Goal: Ask a question

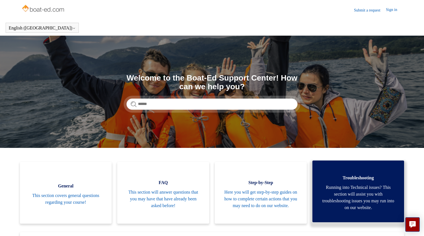
click at [349, 204] on span "Running into Technical issues? This section will assist you with troubleshootin…" at bounding box center [357, 197] width 75 height 27
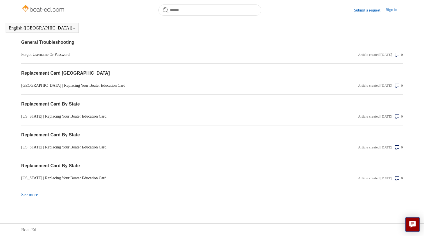
scroll to position [456, 0]
click at [35, 196] on link "See more items from recent activity" at bounding box center [29, 194] width 17 height 5
click at [36, 195] on link "See more items from recent activity" at bounding box center [29, 194] width 17 height 5
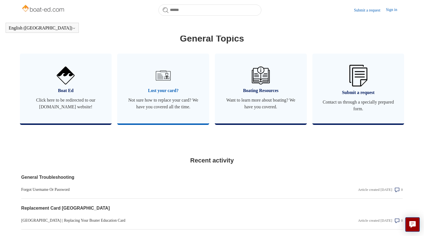
scroll to position [327, 0]
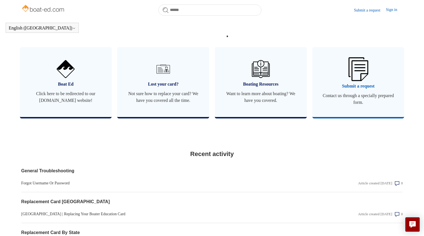
click at [371, 103] on span "Contact us through a specially prepared form." at bounding box center [357, 98] width 75 height 13
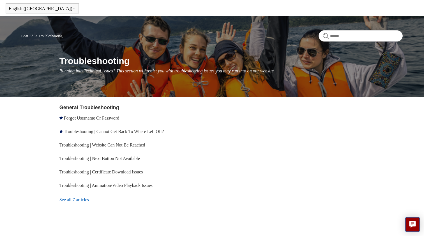
scroll to position [19, 0]
click at [79, 198] on link "See all 7 articles" at bounding box center [136, 199] width 154 height 15
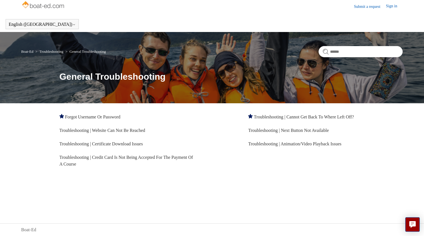
scroll to position [4, 0]
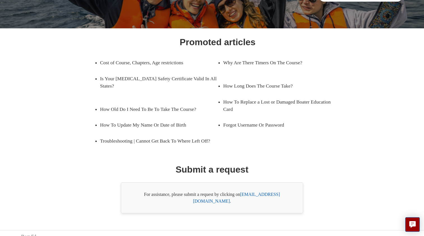
scroll to position [59, 0]
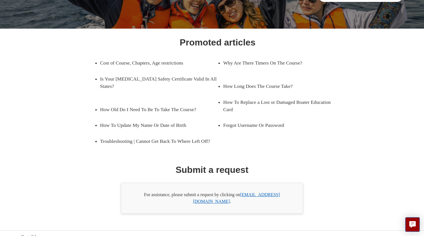
click at [264, 195] on link "[EMAIL_ADDRESS][DOMAIN_NAME]" at bounding box center [236, 197] width 87 height 11
click at [253, 193] on link "[EMAIL_ADDRESS][DOMAIN_NAME]" at bounding box center [236, 197] width 87 height 11
drag, startPoint x: 287, startPoint y: 195, endPoint x: 242, endPoint y: 194, distance: 44.3
click at [242, 194] on div "For assistance, please submit a request by clicking on [EMAIL_ADDRESS][DOMAIN_N…" at bounding box center [212, 197] width 182 height 31
copy div "[EMAIL_ADDRESS][DOMAIN_NAME]"
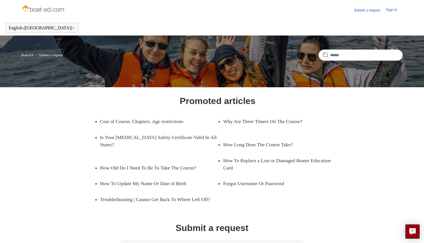
scroll to position [0, 0]
